Goal: Task Accomplishment & Management: Use online tool/utility

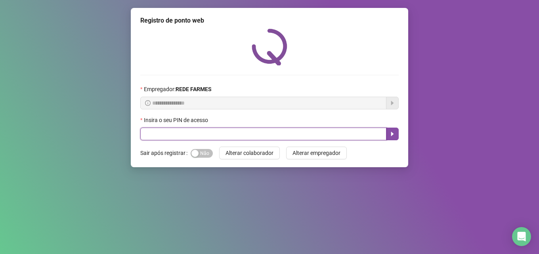
click at [191, 134] on input "text" at bounding box center [263, 134] width 246 height 13
type input "*****"
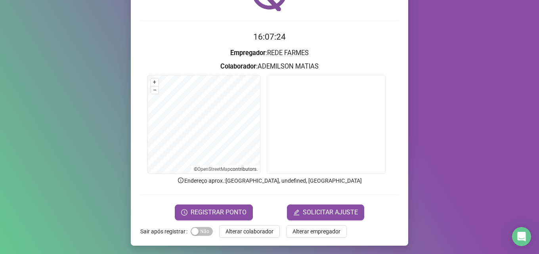
scroll to position [55, 0]
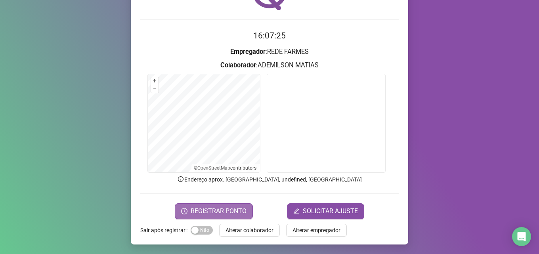
click at [227, 210] on span "REGISTRAR PONTO" at bounding box center [219, 212] width 56 height 10
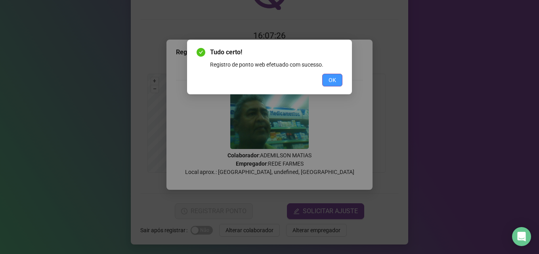
click at [333, 78] on span "OK" at bounding box center [333, 80] width 8 height 9
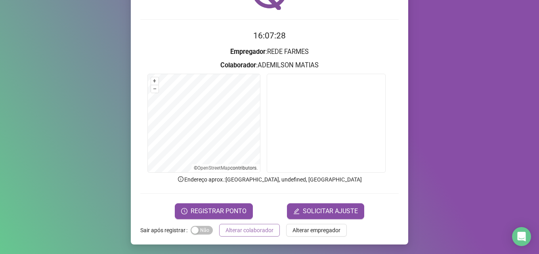
click at [254, 230] on span "Alterar colaborador" at bounding box center [250, 230] width 48 height 9
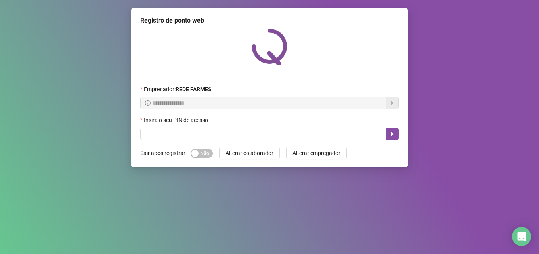
scroll to position [0, 0]
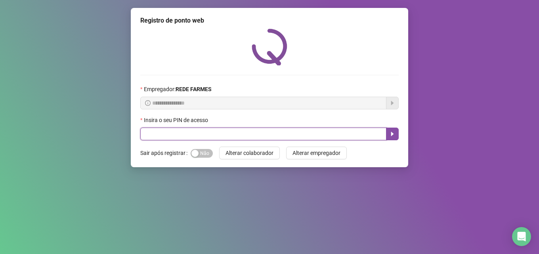
click at [217, 134] on input "text" at bounding box center [263, 134] width 246 height 13
type input "*****"
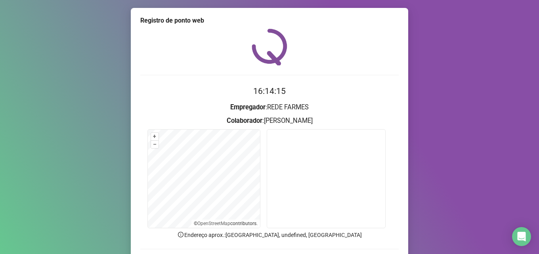
scroll to position [55, 0]
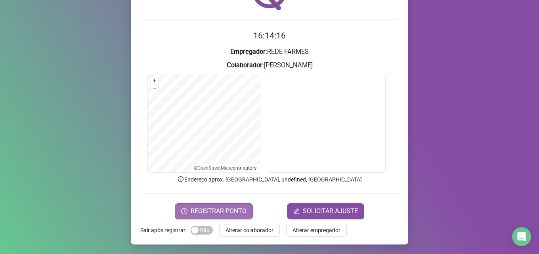
click at [239, 215] on span "REGISTRAR PONTO" at bounding box center [219, 212] width 56 height 10
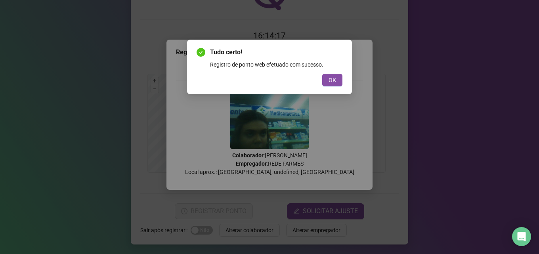
drag, startPoint x: 333, startPoint y: 80, endPoint x: 222, endPoint y: 243, distance: 198.0
click at [333, 80] on span "OK" at bounding box center [333, 80] width 8 height 9
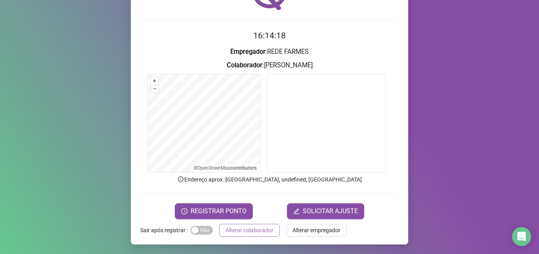
click at [241, 233] on span "Alterar colaborador" at bounding box center [250, 230] width 48 height 9
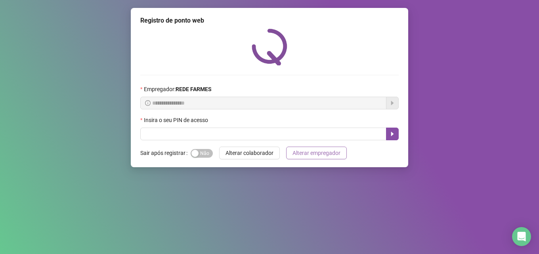
scroll to position [0, 0]
click at [369, 64] on div at bounding box center [269, 47] width 258 height 37
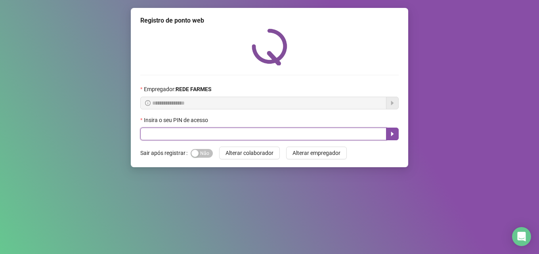
click at [148, 138] on input "text" at bounding box center [263, 134] width 246 height 13
type input "*****"
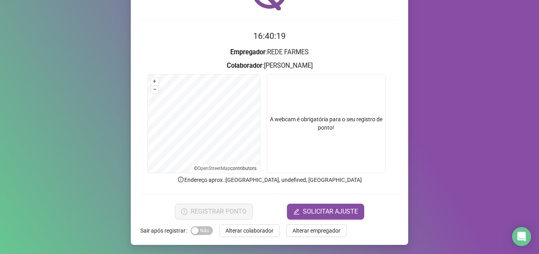
scroll to position [55, 0]
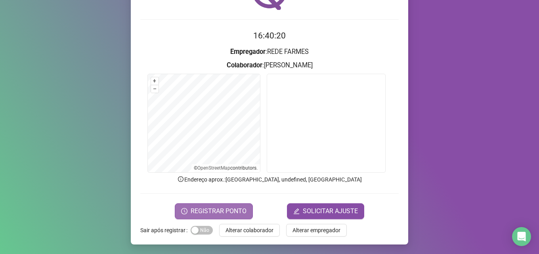
click at [226, 213] on span "REGISTRAR PONTO" at bounding box center [219, 212] width 56 height 10
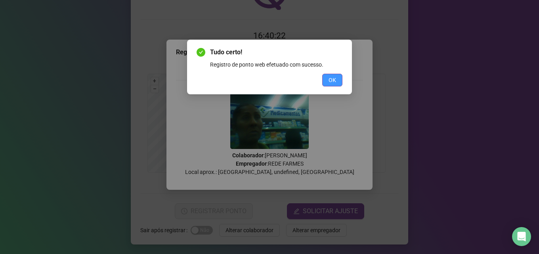
click at [336, 79] on span "OK" at bounding box center [333, 80] width 8 height 9
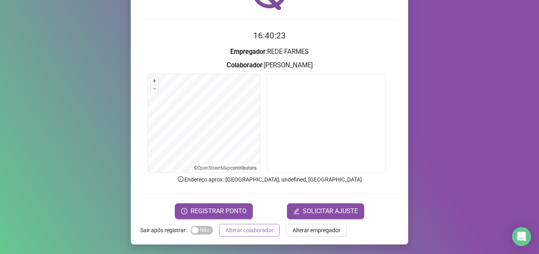
click at [240, 232] on span "Alterar colaborador" at bounding box center [250, 230] width 48 height 9
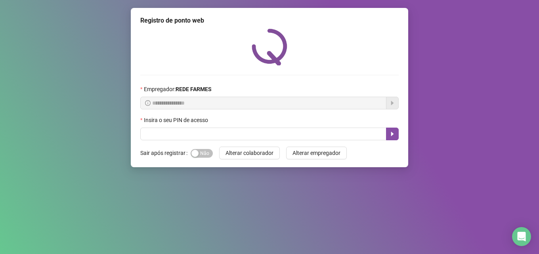
scroll to position [0, 0]
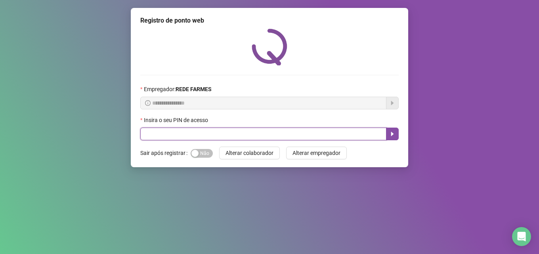
click at [208, 132] on input "text" at bounding box center [263, 134] width 246 height 13
type input "*****"
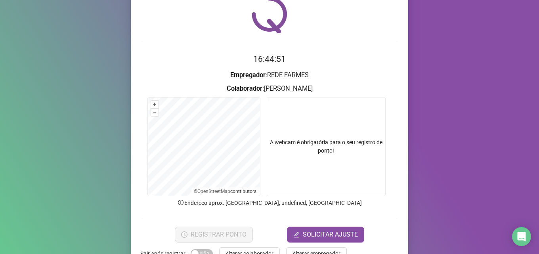
scroll to position [55, 0]
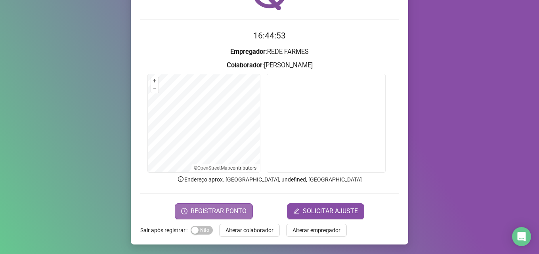
click at [215, 212] on span "REGISTRAR PONTO" at bounding box center [219, 212] width 56 height 10
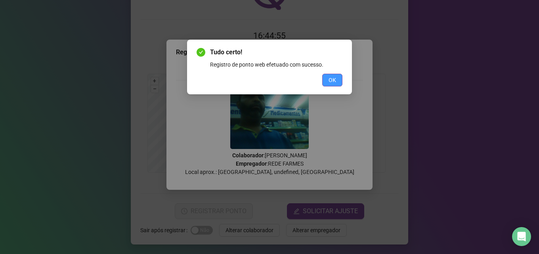
click at [333, 79] on span "OK" at bounding box center [333, 80] width 8 height 9
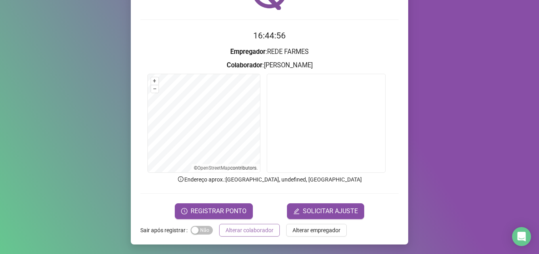
click at [251, 231] on span "Alterar colaborador" at bounding box center [250, 230] width 48 height 9
